Goal: Complete application form

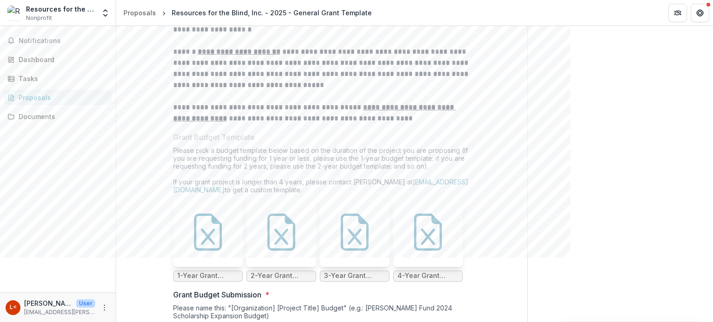
scroll to position [3014, 0]
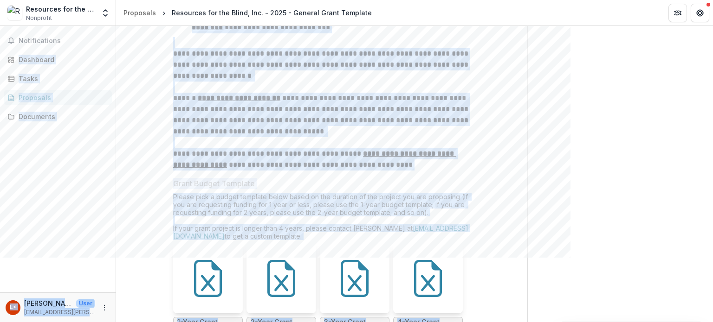
drag, startPoint x: 712, startPoint y: 234, endPoint x: 712, endPoint y: -9, distance: 243.5
click at [712, 0] on html "**********" at bounding box center [356, 161] width 713 height 322
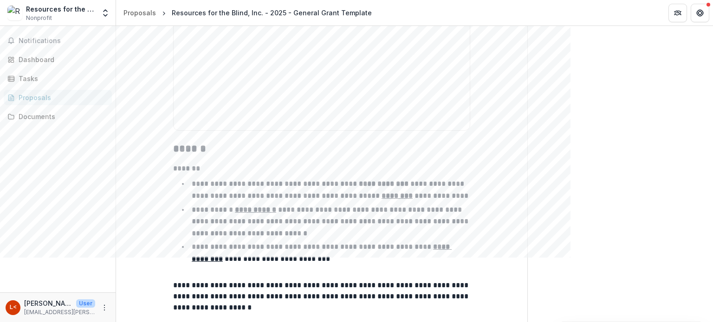
scroll to position [2690, 0]
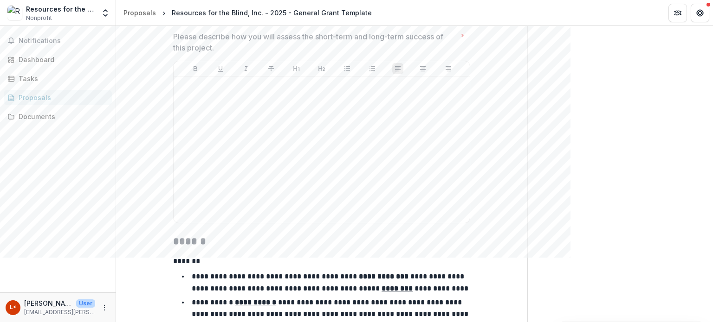
drag, startPoint x: 712, startPoint y: 233, endPoint x: 712, endPoint y: 37, distance: 196.7
click at [712, 37] on div "**********" at bounding box center [414, 174] width 597 height 296
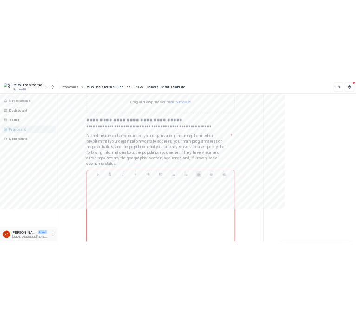
scroll to position [371, 0]
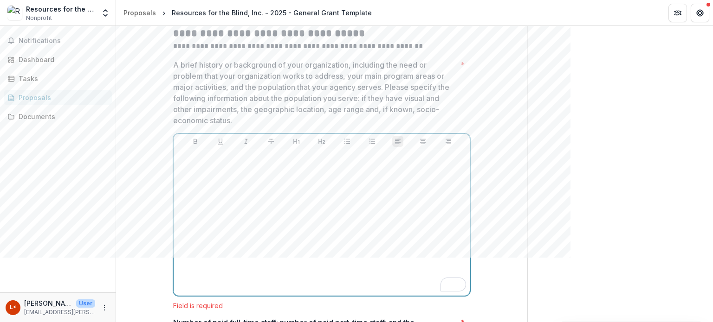
click at [247, 163] on div "To enrich screen reader interactions, please activate Accessibility in Grammarl…" at bounding box center [321, 222] width 289 height 139
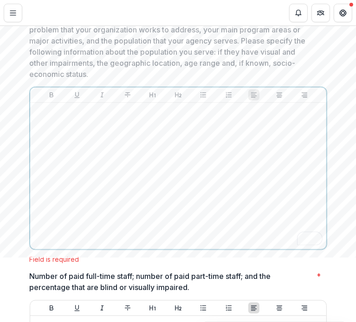
scroll to position [541, 0]
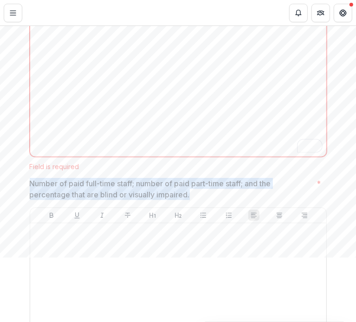
drag, startPoint x: 45, startPoint y: 189, endPoint x: 201, endPoint y: 190, distance: 155.9
click at [201, 190] on p "Number of paid full-time staff; number of paid part-time staff; and the percent…" at bounding box center [171, 189] width 283 height 22
drag, startPoint x: 185, startPoint y: 192, endPoint x: 25, endPoint y: 177, distance: 160.7
copy p "Number of paid full-time staff; number of paid part-time staff; and the percent…"
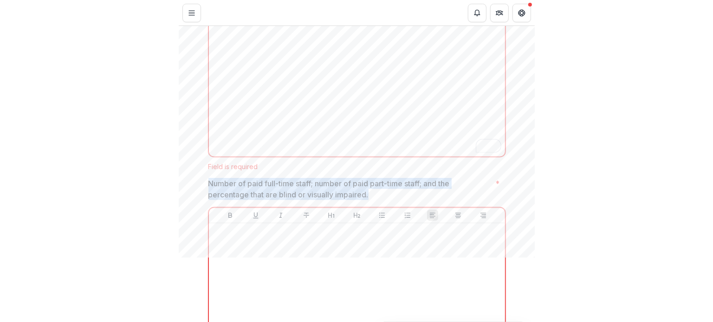
scroll to position [402, 0]
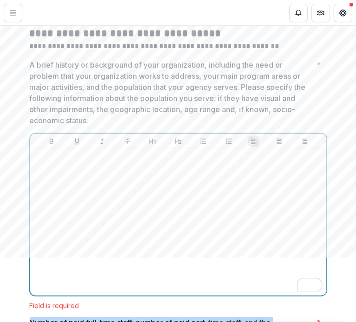
click at [213, 200] on div "To enrich screen reader interactions, please activate Accessibility in Grammarl…" at bounding box center [178, 222] width 289 height 139
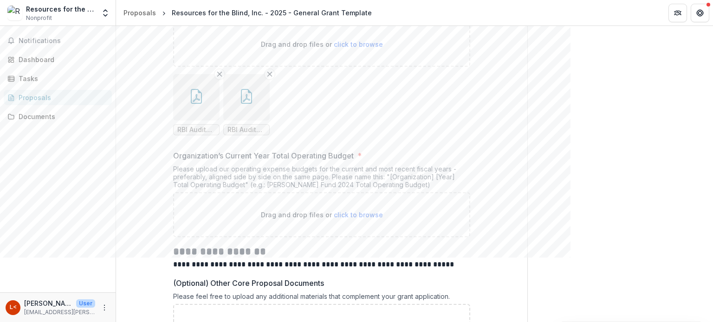
scroll to position [3526, 0]
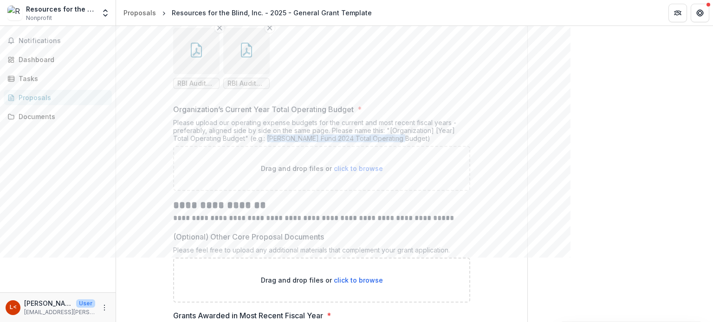
drag, startPoint x: 269, startPoint y: 131, endPoint x: 403, endPoint y: 132, distance: 133.6
click at [403, 132] on div "Please upload our operating expense budgets for the current and most recent fis…" at bounding box center [321, 132] width 297 height 27
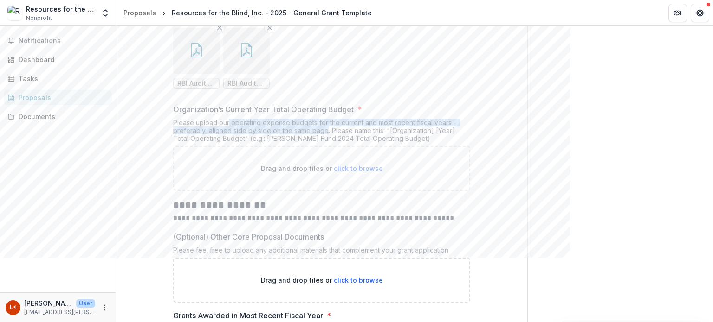
drag, startPoint x: 230, startPoint y: 113, endPoint x: 330, endPoint y: 122, distance: 100.6
click at [330, 122] on div "Please upload our operating expense budgets for the current and most recent fis…" at bounding box center [321, 132] width 297 height 27
copy div "operating expense budgets for the current and most recent fiscal years - prefer…"
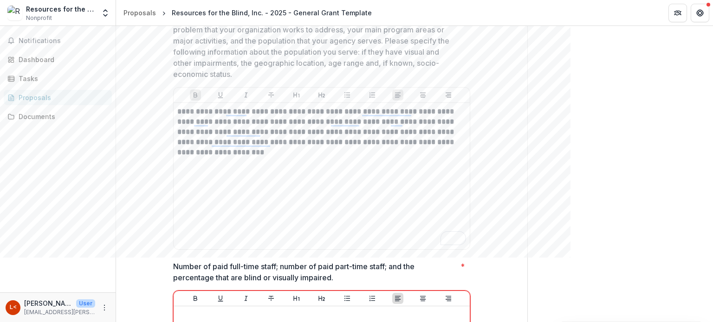
scroll to position [325, 0]
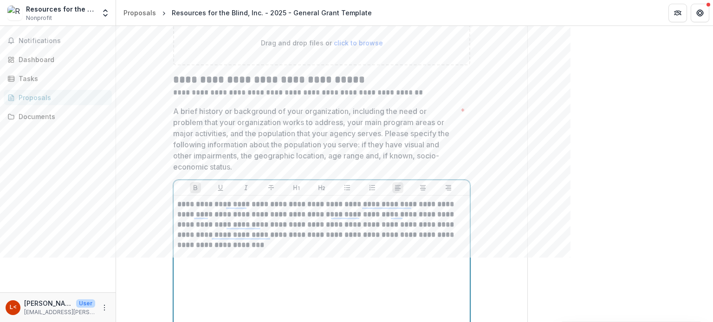
click at [256, 247] on p "**********" at bounding box center [321, 224] width 289 height 51
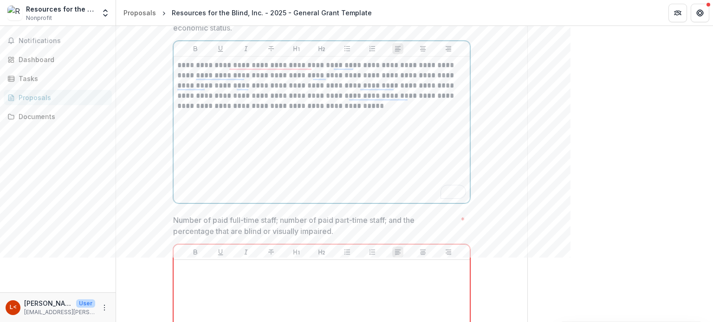
scroll to position [603, 0]
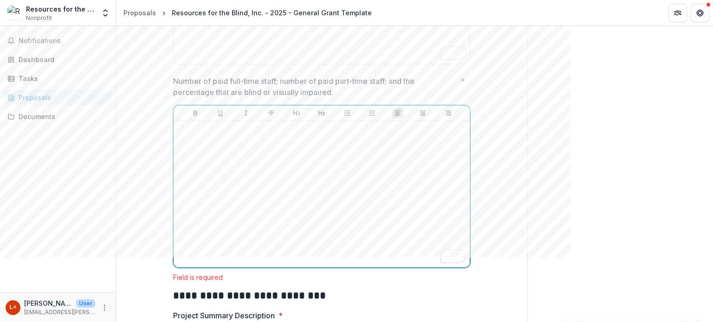
click at [331, 133] on div "To enrich screen reader interactions, please activate Accessibility in Grammarl…" at bounding box center [321, 194] width 289 height 139
click at [220, 139] on div "To enrich screen reader interactions, please activate Accessibility in Grammarl…" at bounding box center [321, 194] width 289 height 139
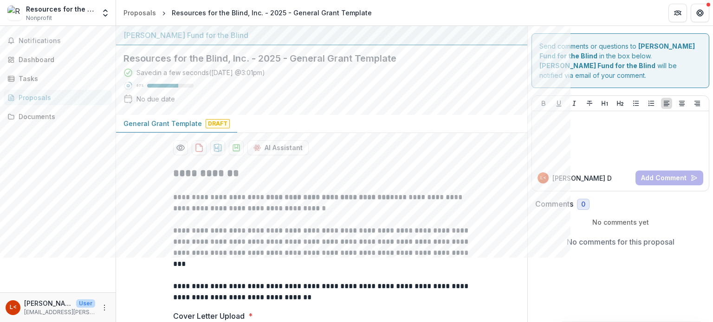
scroll to position [603, 0]
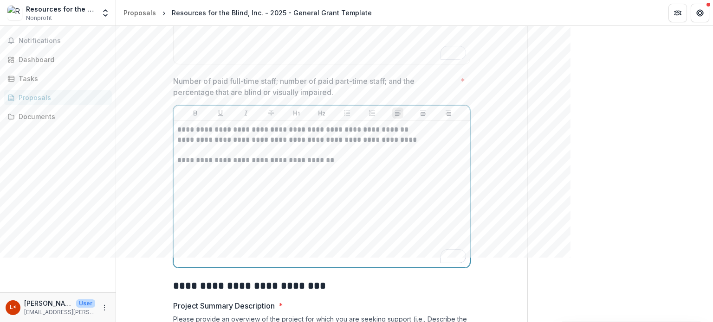
click at [350, 161] on p "**********" at bounding box center [321, 160] width 289 height 10
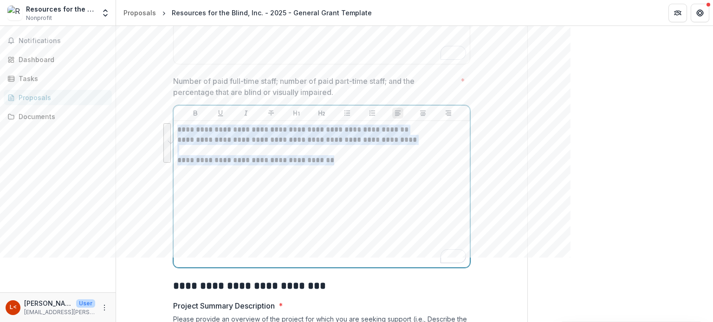
drag, startPoint x: 176, startPoint y: 126, endPoint x: 340, endPoint y: 163, distance: 167.8
click at [340, 163] on div "**********" at bounding box center [321, 194] width 289 height 139
click at [300, 115] on button "Heading 1" at bounding box center [296, 113] width 11 height 11
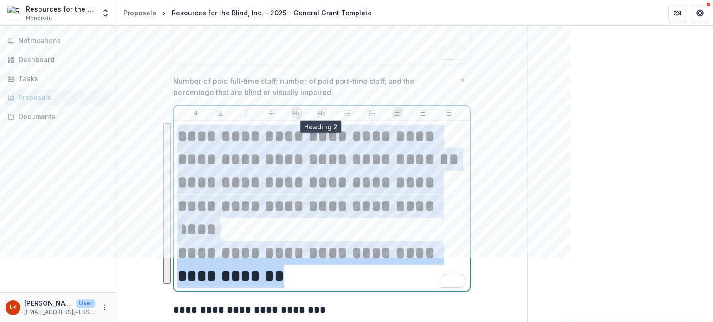
click at [320, 114] on icon "Heading 2" at bounding box center [321, 112] width 7 height 7
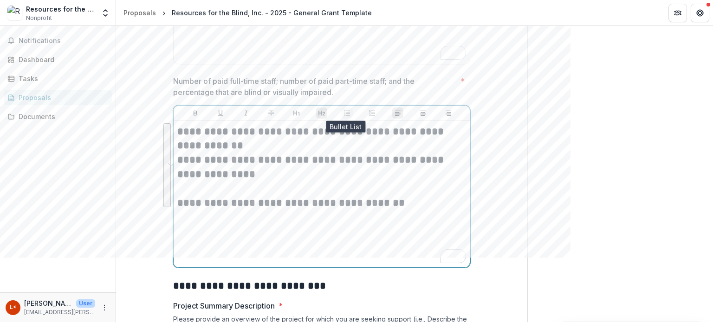
click at [347, 109] on icon "Bullet List" at bounding box center [346, 112] width 7 height 7
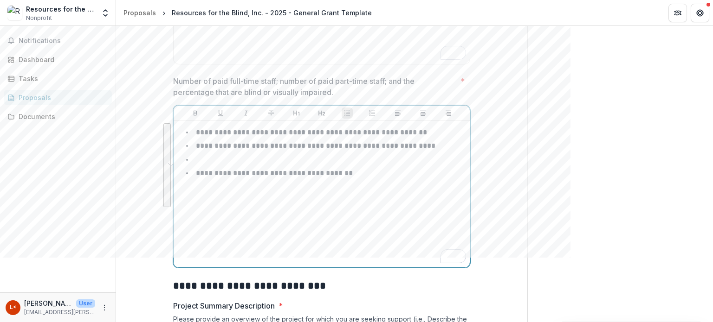
click at [242, 158] on li "To enrich screen reader interactions, please activate Accessibility in Grammarl…" at bounding box center [326, 160] width 277 height 12
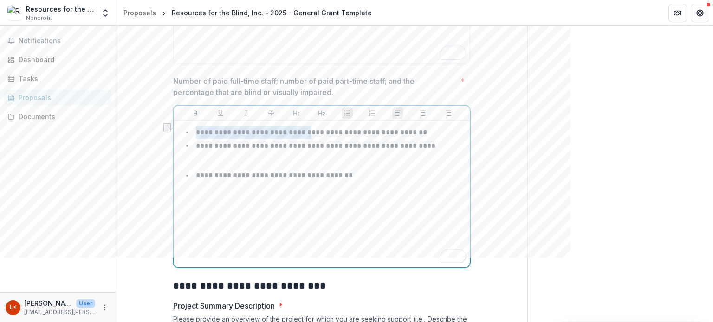
drag, startPoint x: 195, startPoint y: 131, endPoint x: 302, endPoint y: 128, distance: 106.8
click at [302, 129] on p "**********" at bounding box center [311, 132] width 231 height 7
click at [320, 200] on div "**********" at bounding box center [321, 194] width 289 height 139
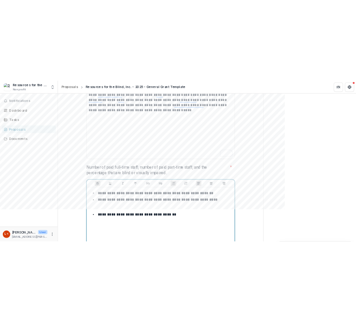
scroll to position [371, 0]
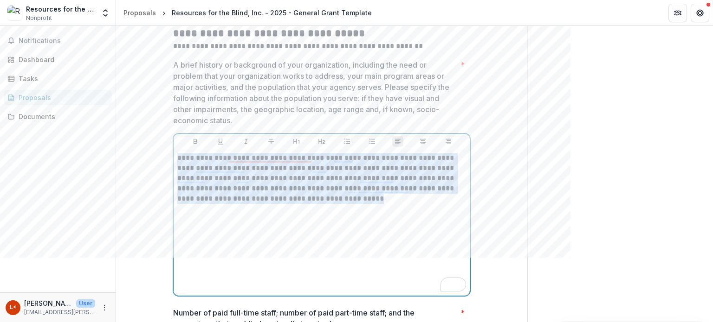
drag, startPoint x: 341, startPoint y: 195, endPoint x: 167, endPoint y: 149, distance: 180.3
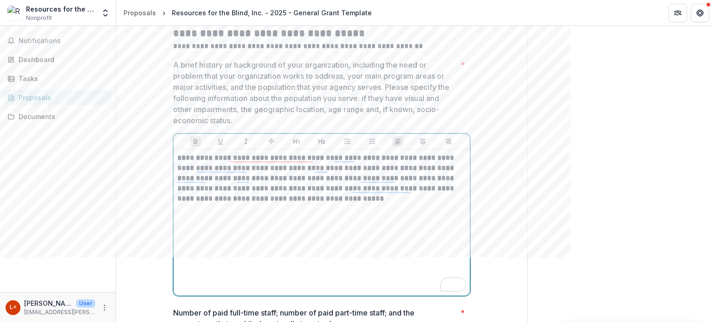
click at [382, 200] on p "**********" at bounding box center [321, 178] width 289 height 51
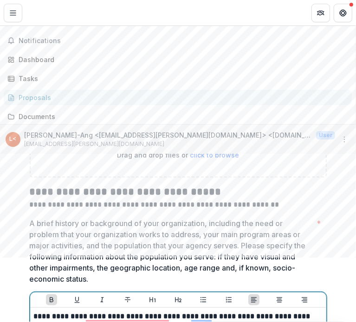
scroll to position [402, 0]
